Goal: Information Seeking & Learning: Learn about a topic

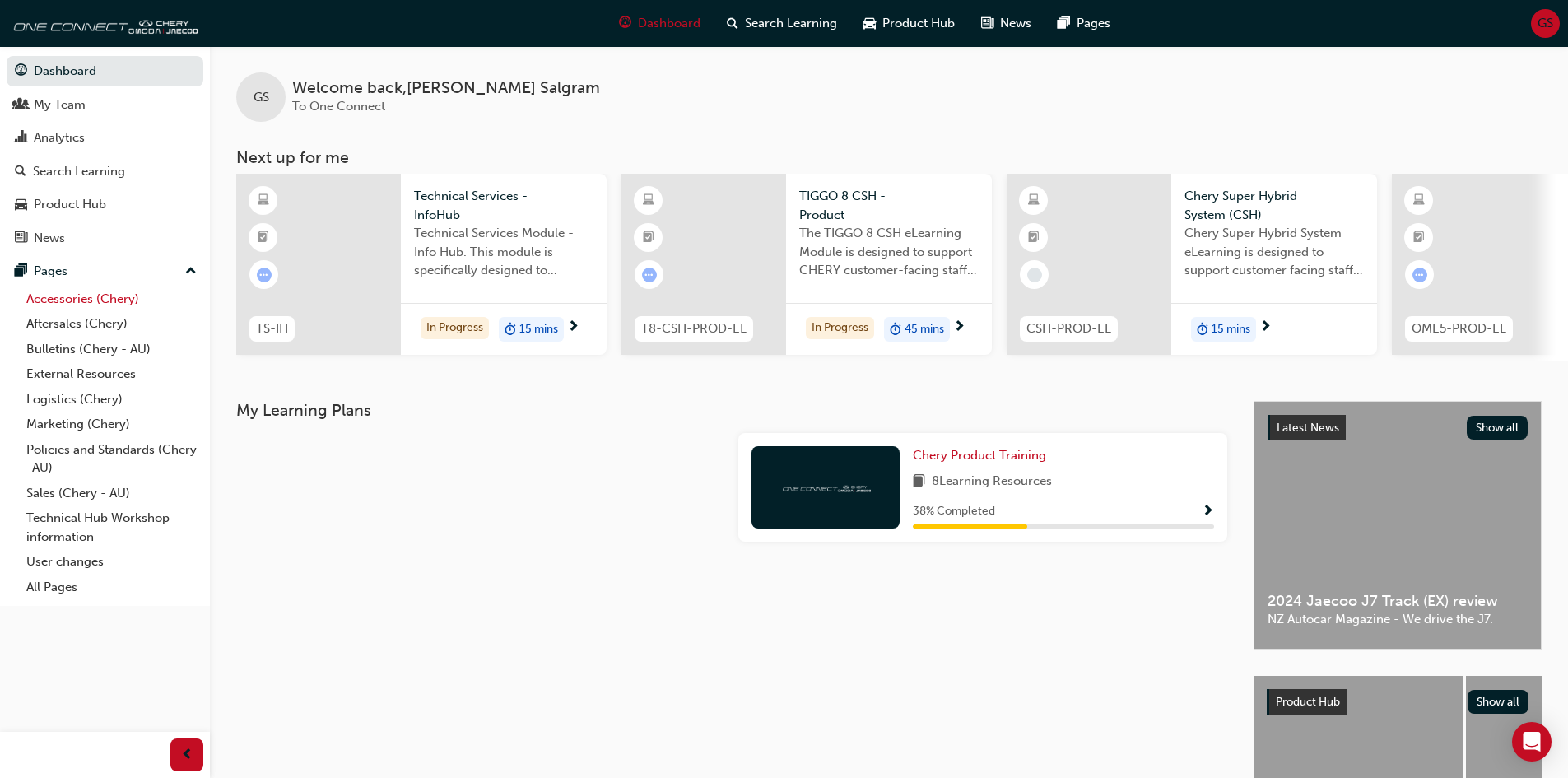
click at [75, 301] on link "Accessories (Chery)" at bounding box center [111, 299] width 184 height 26
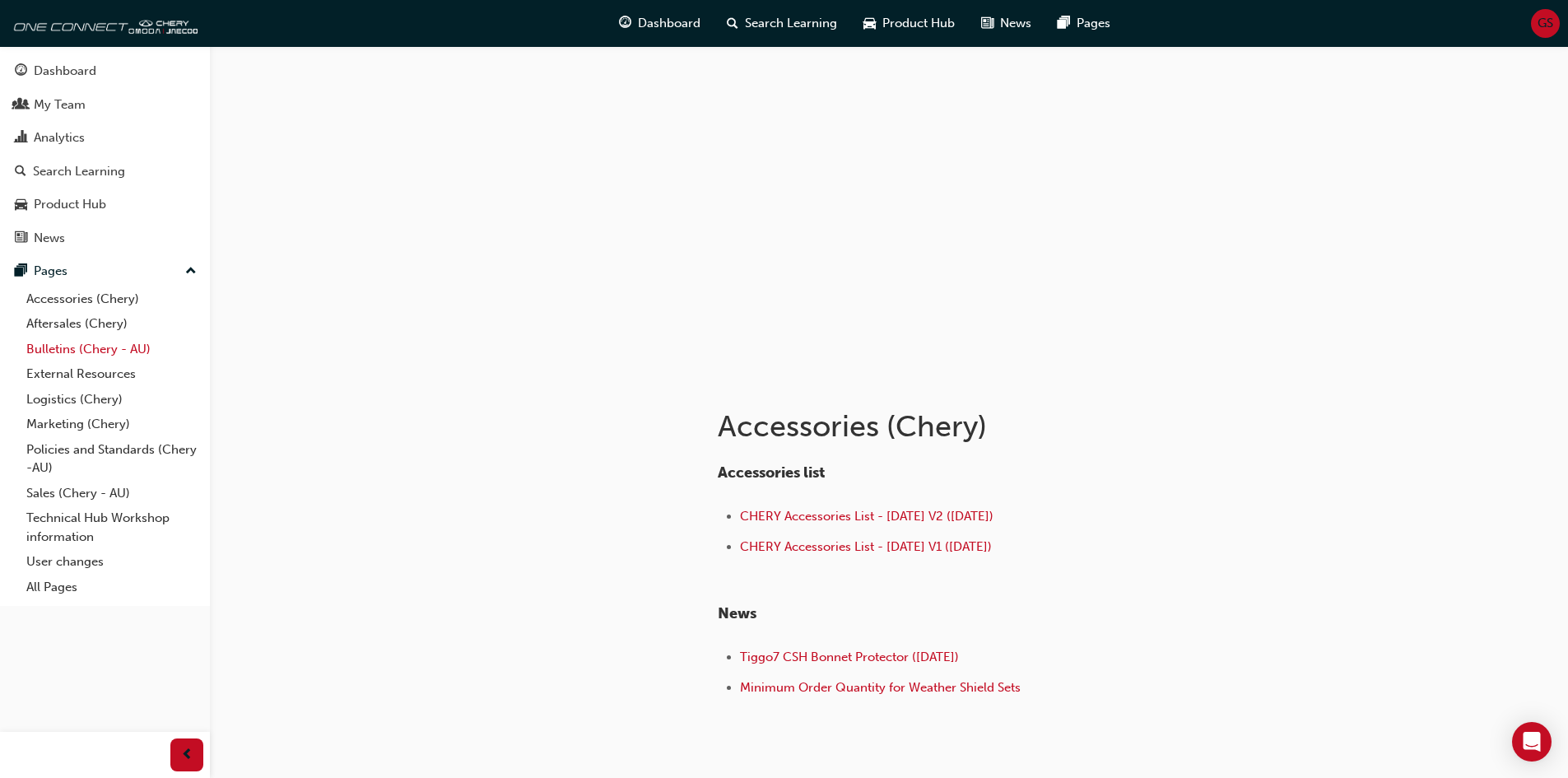
click at [83, 341] on link "Bulletins (Chery - AU)" at bounding box center [111, 349] width 184 height 26
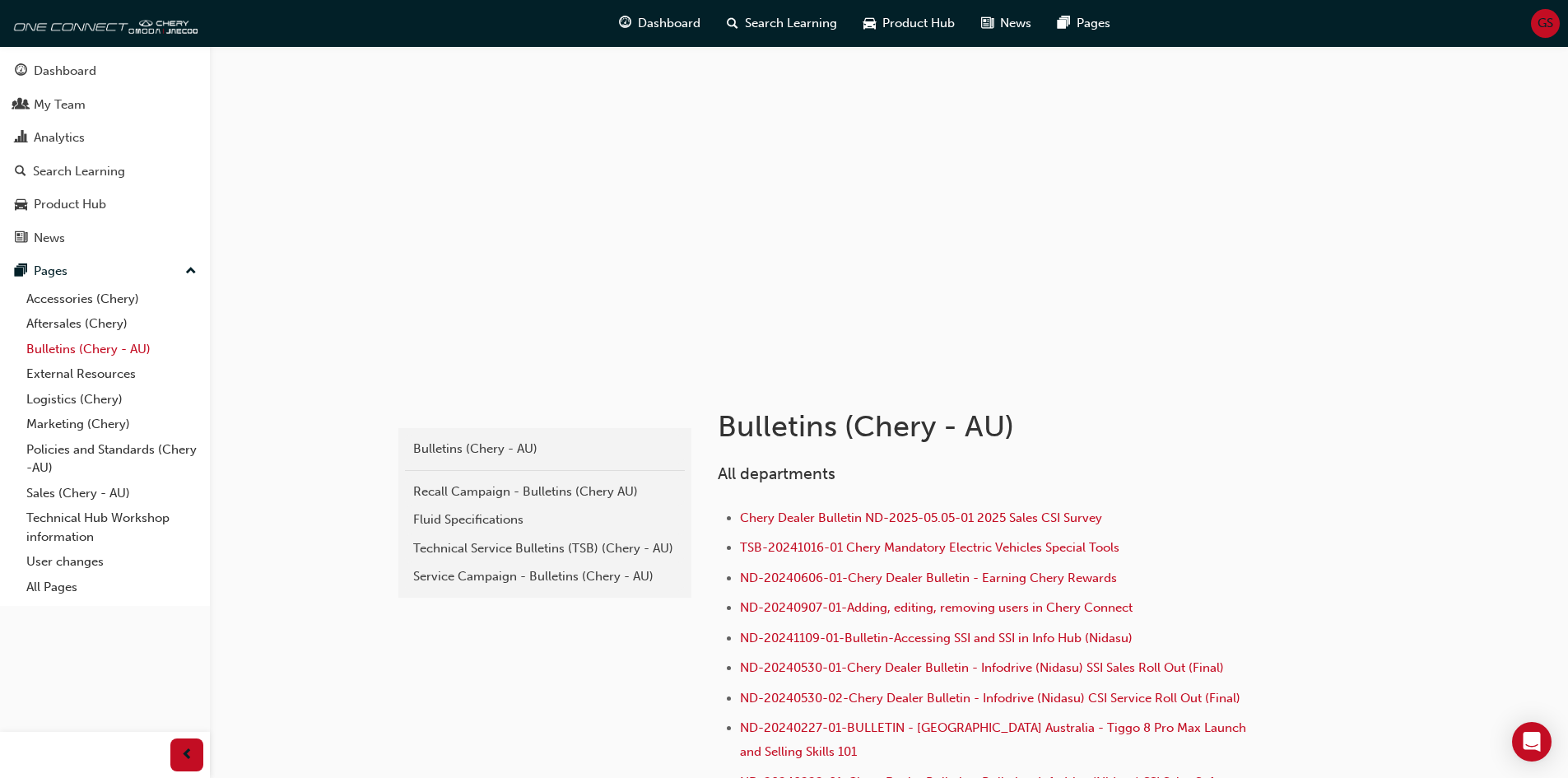
click at [65, 347] on link "Bulletins (Chery - AU)" at bounding box center [111, 349] width 184 height 26
click at [452, 522] on div "Fluid Specifications" at bounding box center [545, 520] width 263 height 19
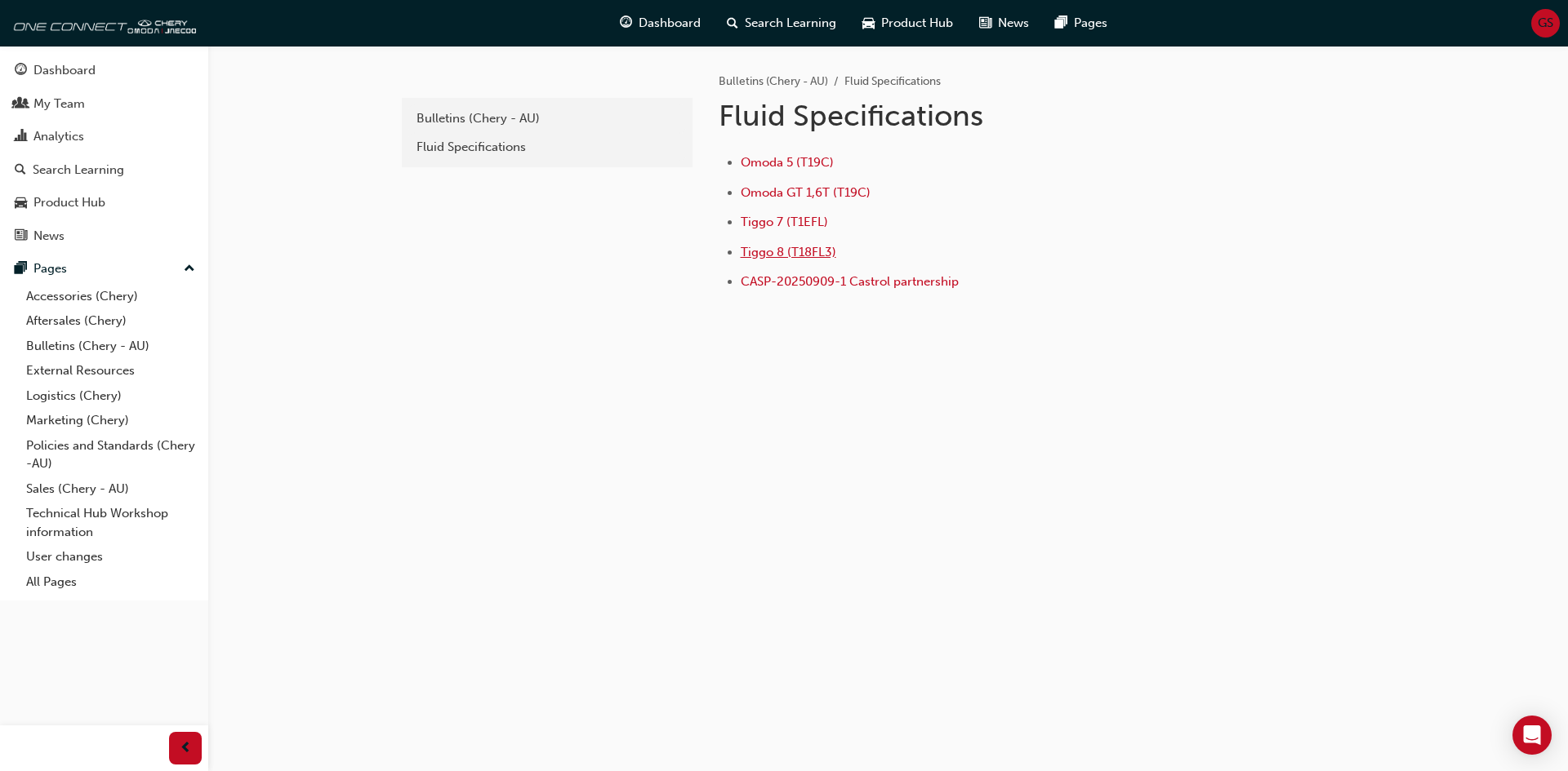
click at [783, 254] on span "Tiggo 8 (T18FL3)" at bounding box center [787, 252] width 95 height 14
click at [777, 283] on span "CASP-20250909-1 Castrol partnership" at bounding box center [849, 281] width 218 height 14
